Goal: Task Accomplishment & Management: Use online tool/utility

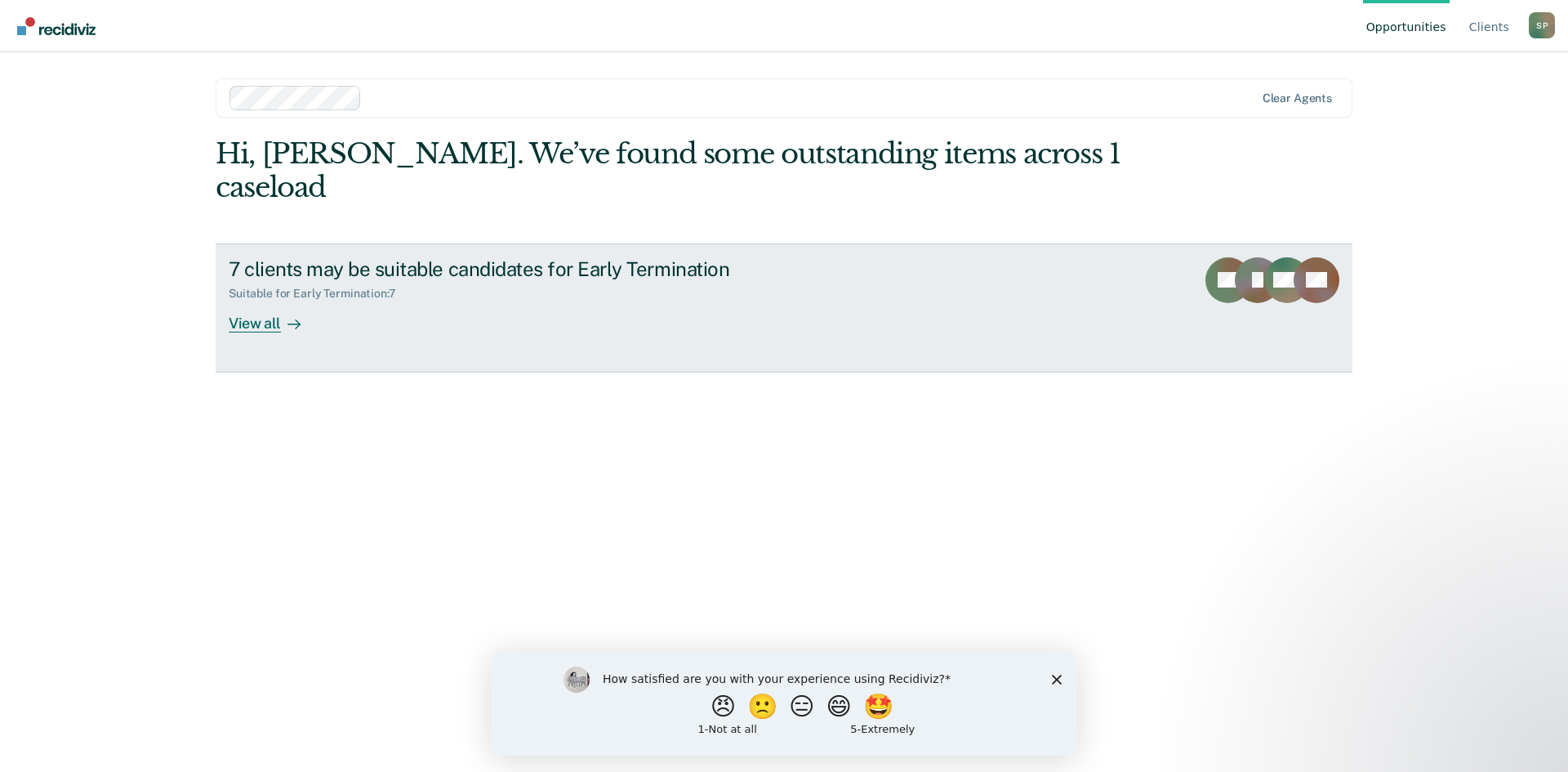
click at [266, 300] on div "View all" at bounding box center [274, 316] width 92 height 32
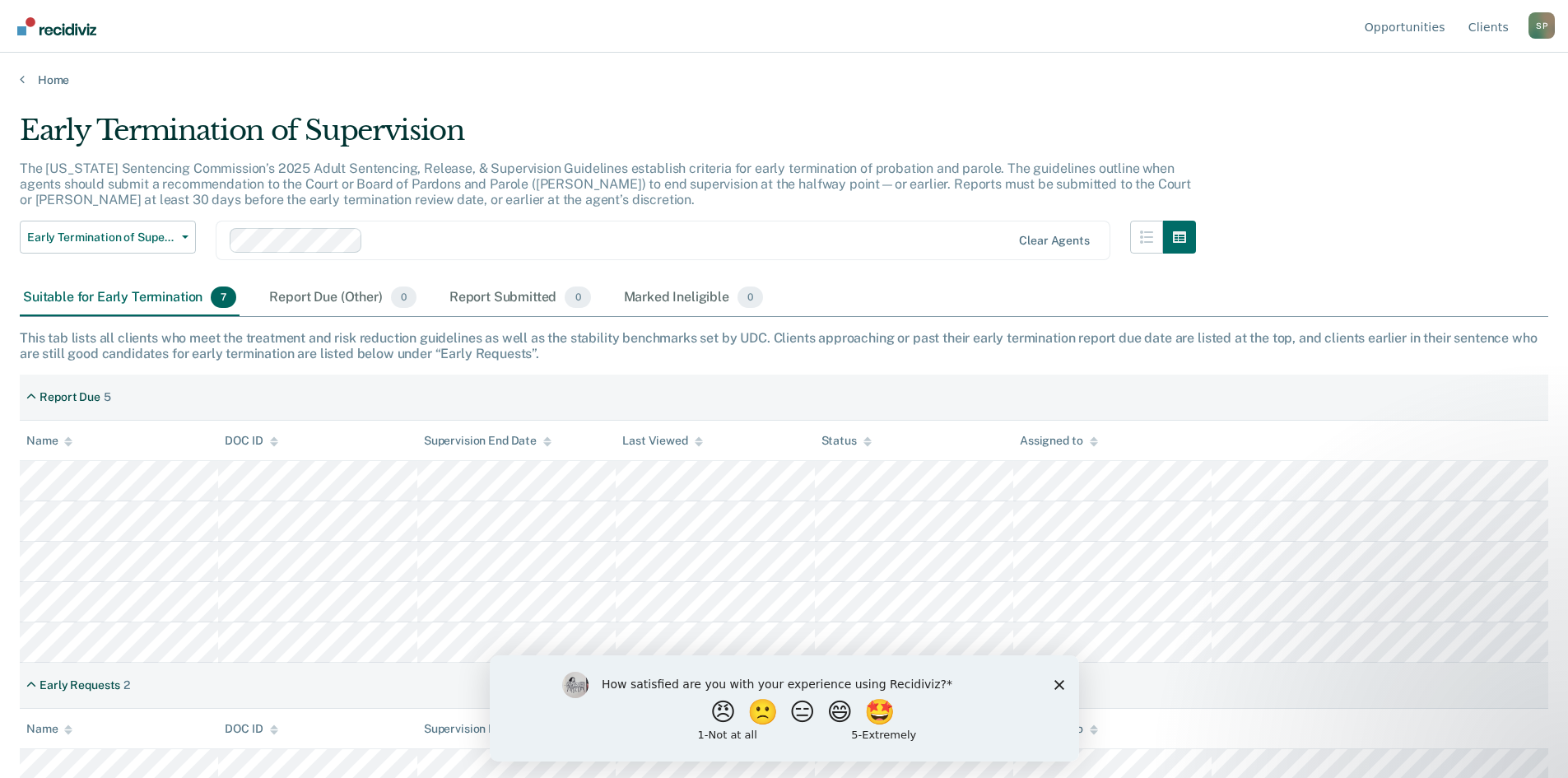
scroll to position [52, 0]
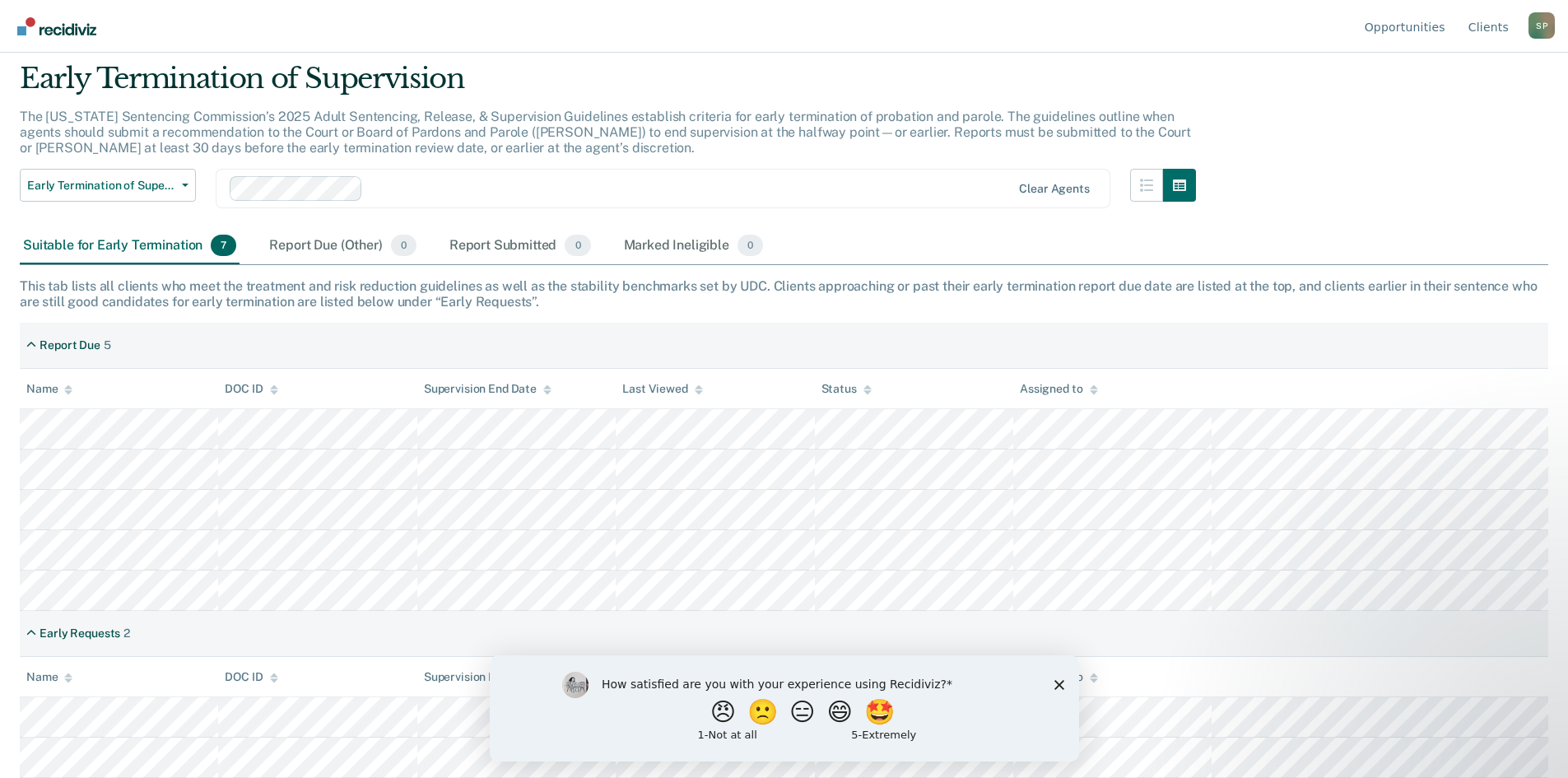
click at [1067, 672] on div "How satisfied are you with your experience using Recidiviz? 😠 🙁 😑 😄 🤩 1 - Not a…" at bounding box center [784, 707] width 589 height 106
click at [1059, 676] on div "How satisfied are you with your experience using Recidiviz? 😠 🙁 😑 😄 🤩 1 - Not a…" at bounding box center [784, 707] width 589 height 106
click at [1054, 681] on polygon "Close survey" at bounding box center [1058, 684] width 10 height 10
